Goal: Navigation & Orientation: Find specific page/section

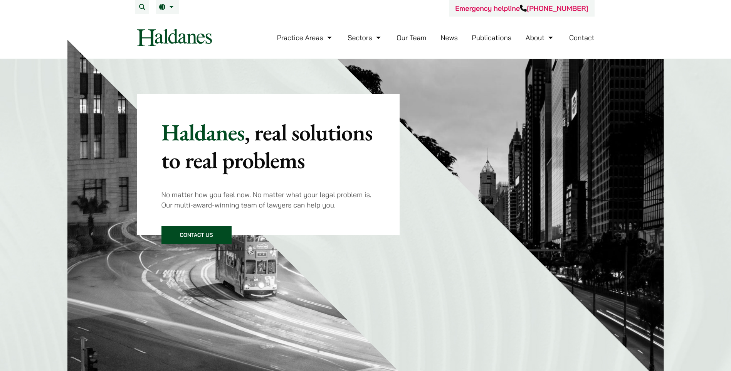
click at [581, 42] on link "Contact" at bounding box center [581, 37] width 25 height 9
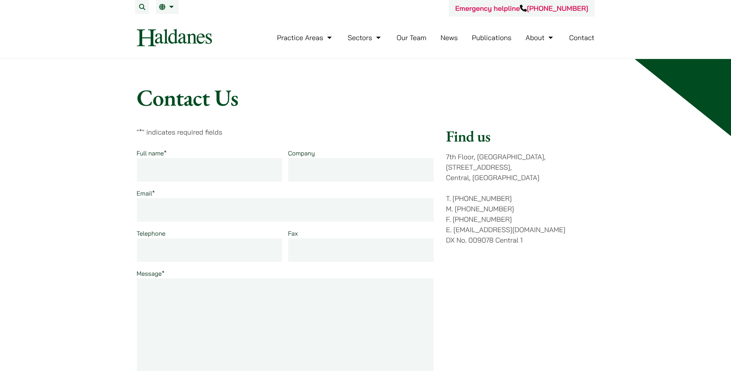
click at [411, 41] on link "Our Team" at bounding box center [412, 37] width 30 height 9
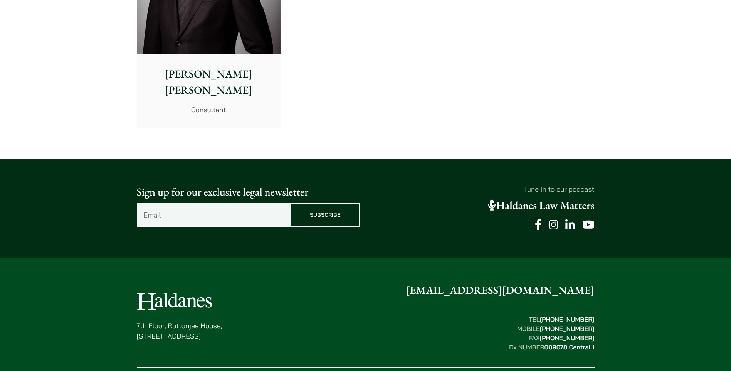
scroll to position [4269, 0]
